Goal: Task Accomplishment & Management: Use online tool/utility

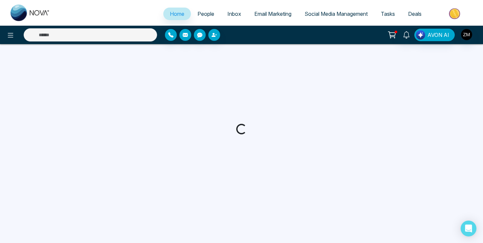
select select "*"
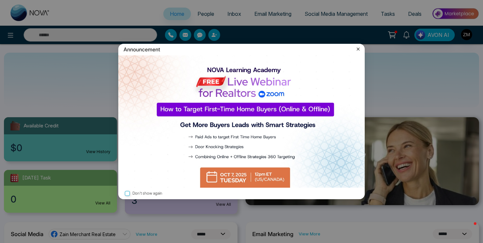
click at [359, 46] on icon at bounding box center [358, 49] width 7 height 7
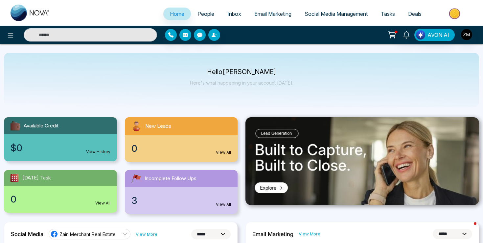
click at [333, 12] on span "Social Media Management" at bounding box center [336, 14] width 63 height 7
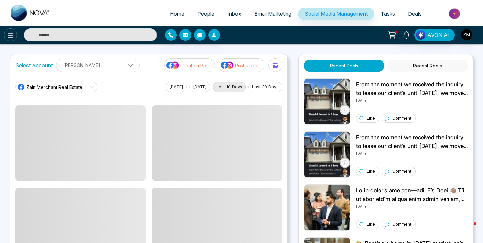
click at [10, 37] on icon at bounding box center [11, 35] width 8 height 8
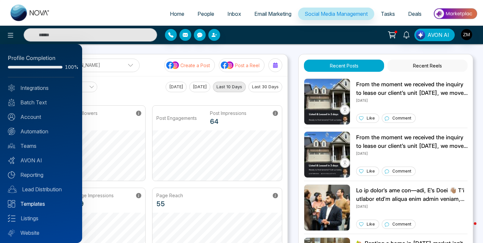
click at [39, 204] on link "Templates" at bounding box center [41, 204] width 66 height 8
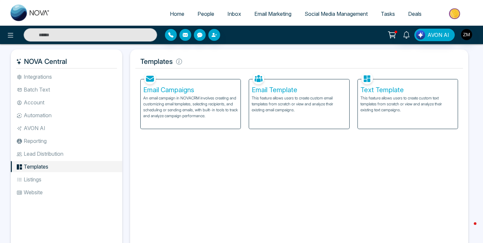
click at [344, 12] on span "Social Media Management" at bounding box center [336, 14] width 63 height 7
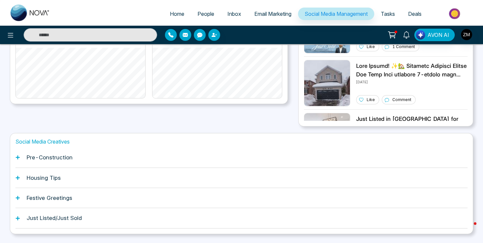
scroll to position [182, 0]
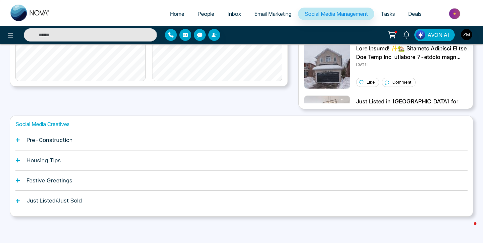
click at [52, 141] on h1 "Pre-Construction" at bounding box center [50, 139] width 46 height 7
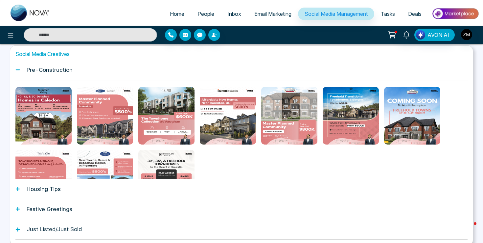
scroll to position [264, 0]
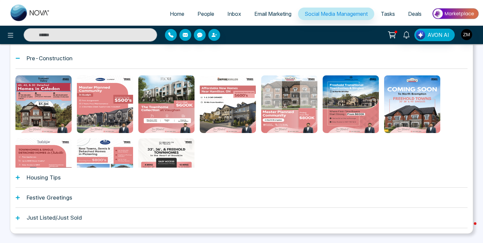
click at [21, 217] on div "Just Listed/Just Sold" at bounding box center [241, 217] width 452 height 20
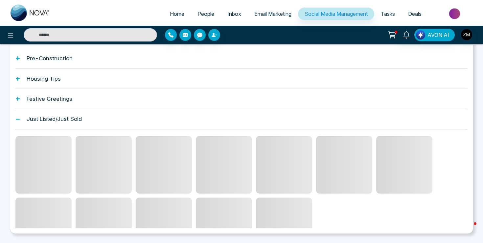
scroll to position [203, 0]
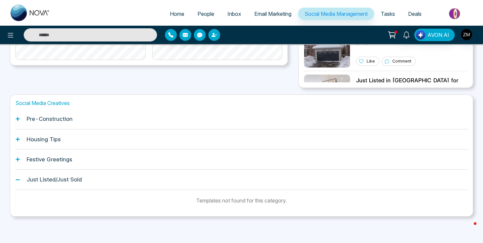
click at [23, 180] on div "Just Listed/Just Sold" at bounding box center [241, 179] width 452 height 20
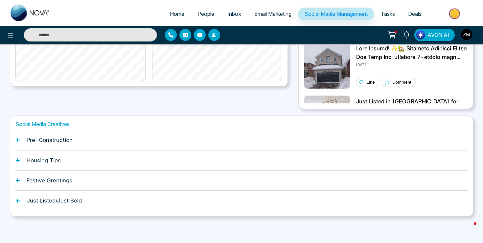
click at [20, 177] on div "Festive Greetings" at bounding box center [241, 180] width 452 height 20
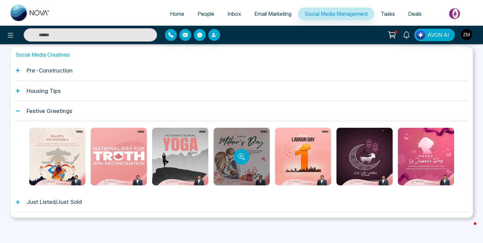
scroll to position [252, 0]
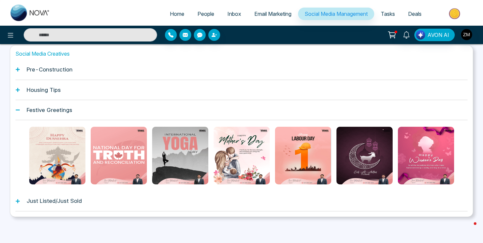
click at [19, 112] on icon at bounding box center [17, 109] width 5 height 5
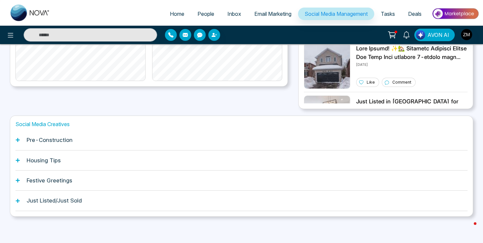
scroll to position [182, 0]
click at [17, 163] on div "Housing Tips" at bounding box center [241, 160] width 452 height 20
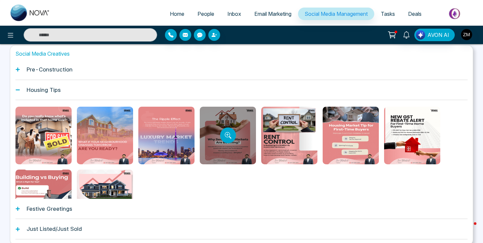
click at [232, 146] on div at bounding box center [228, 135] width 56 height 58
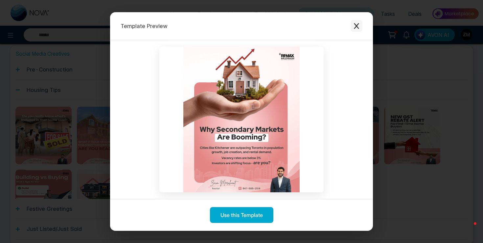
click at [357, 27] on icon "Close modal" at bounding box center [356, 26] width 7 height 7
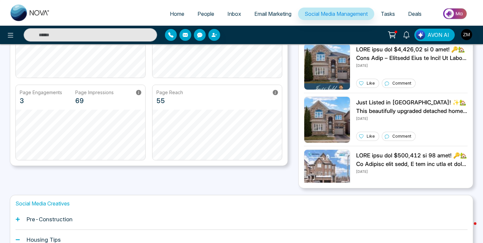
scroll to position [0, 0]
